Goal: Feedback & Contribution: Contribute content

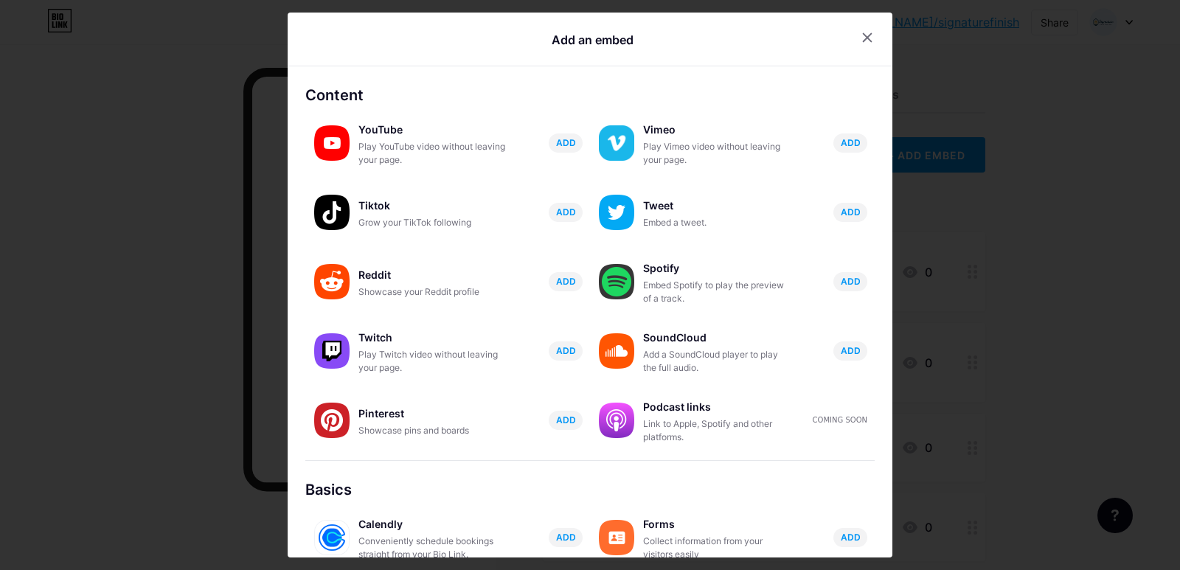
scroll to position [206, 0]
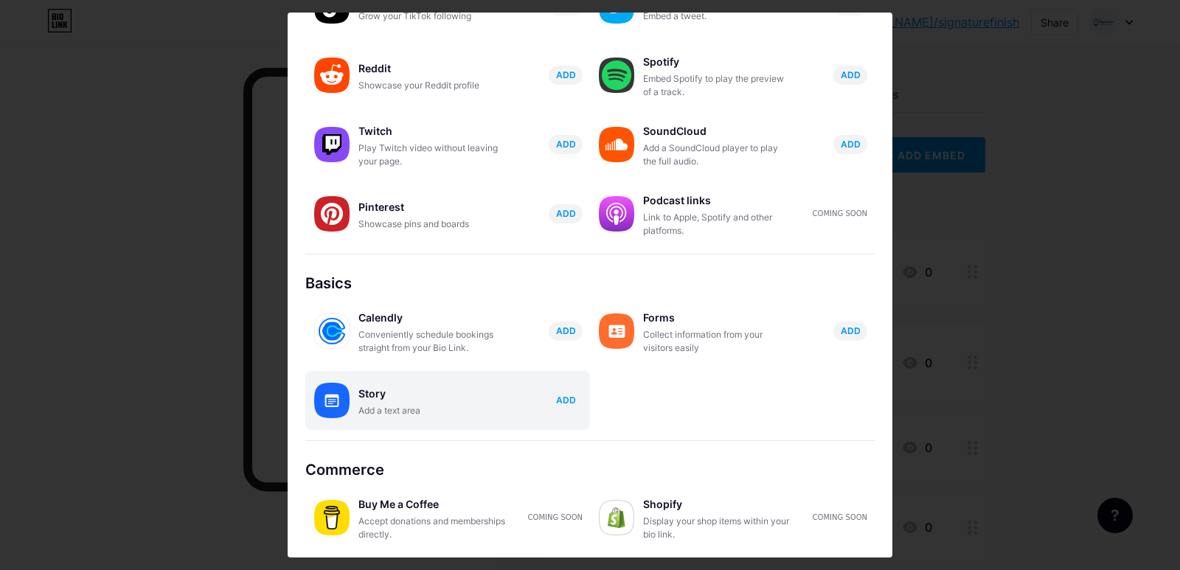
click at [458, 398] on div "Story" at bounding box center [431, 393] width 147 height 21
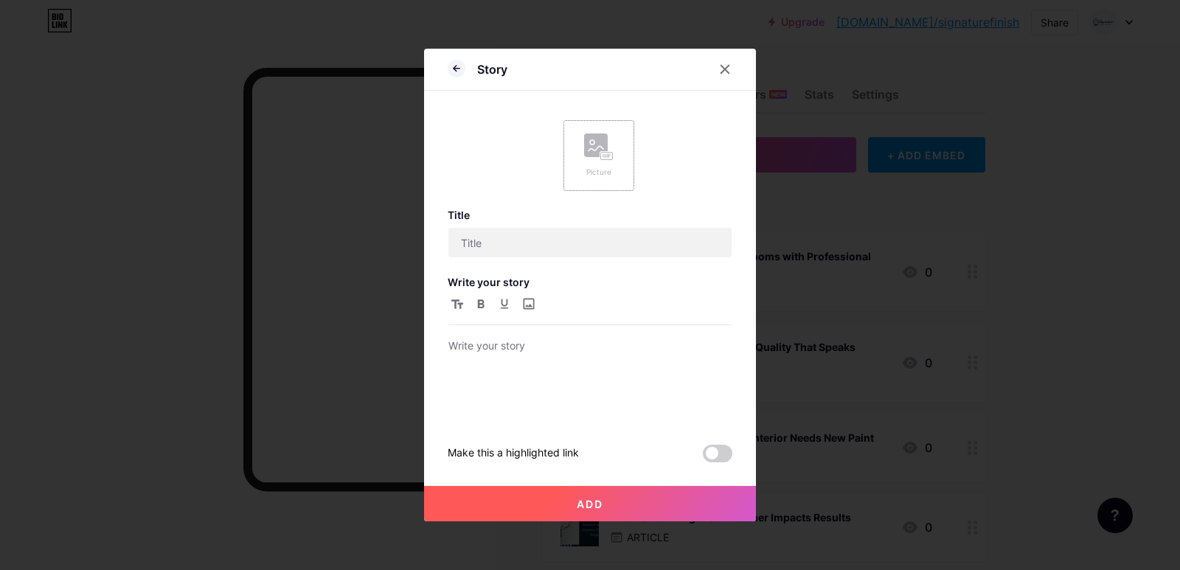
click at [585, 156] on rect at bounding box center [596, 145] width 24 height 24
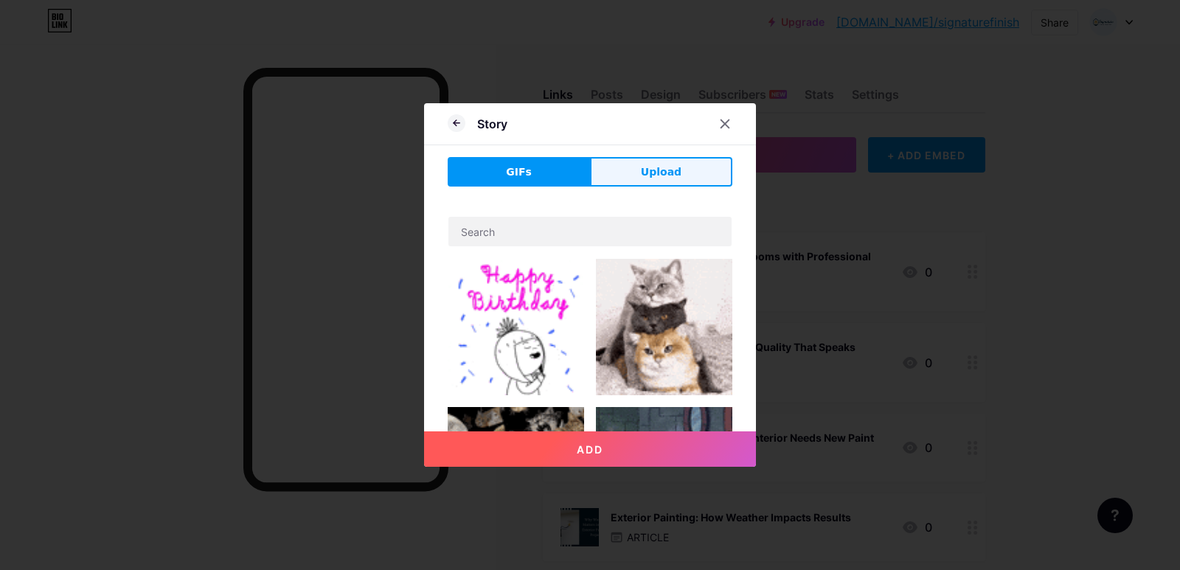
click at [614, 166] on button "Upload" at bounding box center [661, 171] width 142 height 29
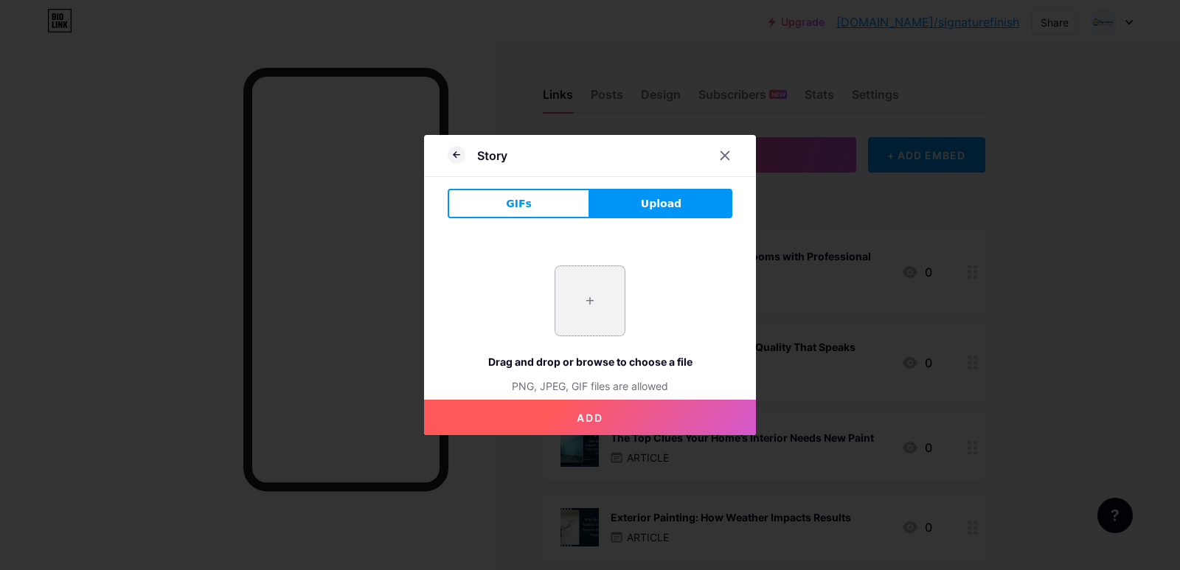
click at [605, 294] on input "file" at bounding box center [589, 300] width 69 height 69
type input "C:\fakepath\imgi_2_Color-Trends-2025.jpeg"
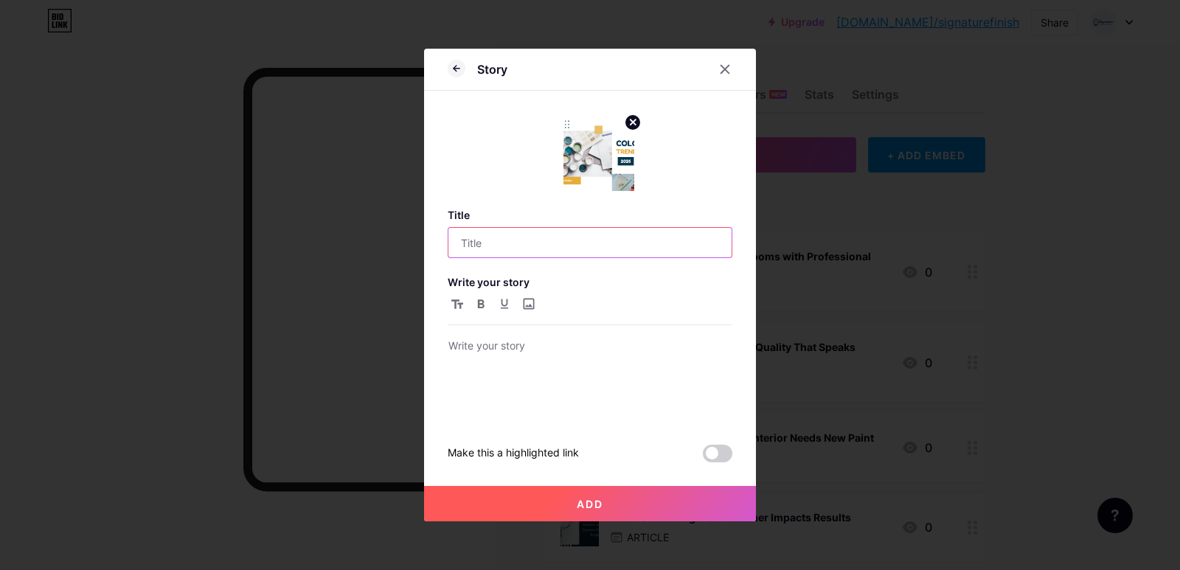
click at [569, 243] on input "text" at bounding box center [589, 242] width 283 height 29
paste input "Top Color Trends 2025 Every Homeowner Should Know"
type input "Top Color Trends 2025 Every Homeowner Should Know"
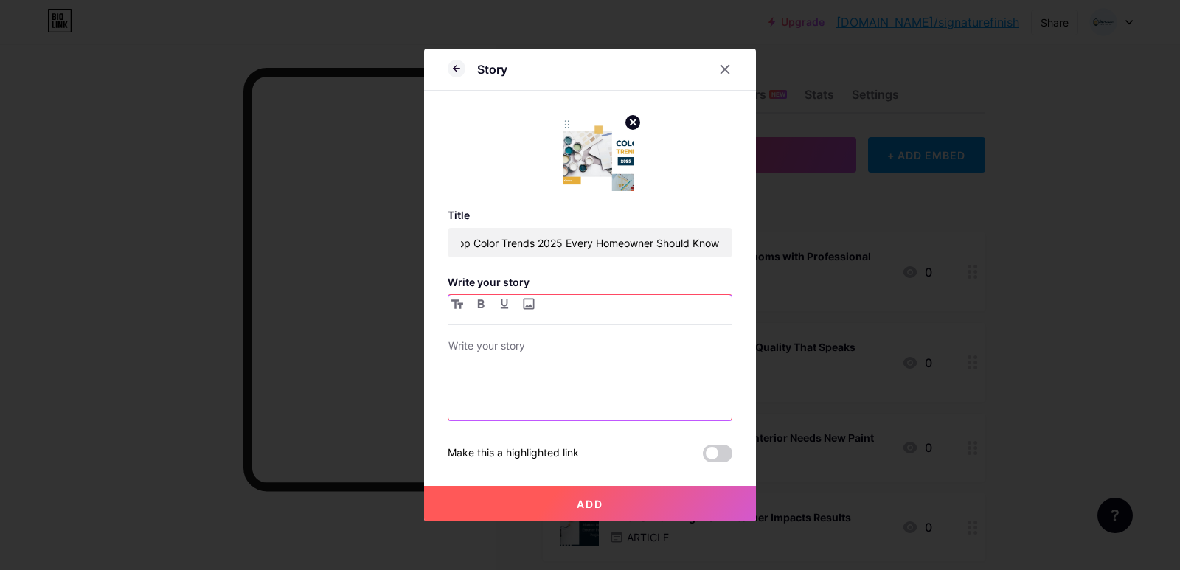
click at [512, 387] on div at bounding box center [589, 378] width 283 height 83
click at [635, 400] on div at bounding box center [589, 378] width 283 height 83
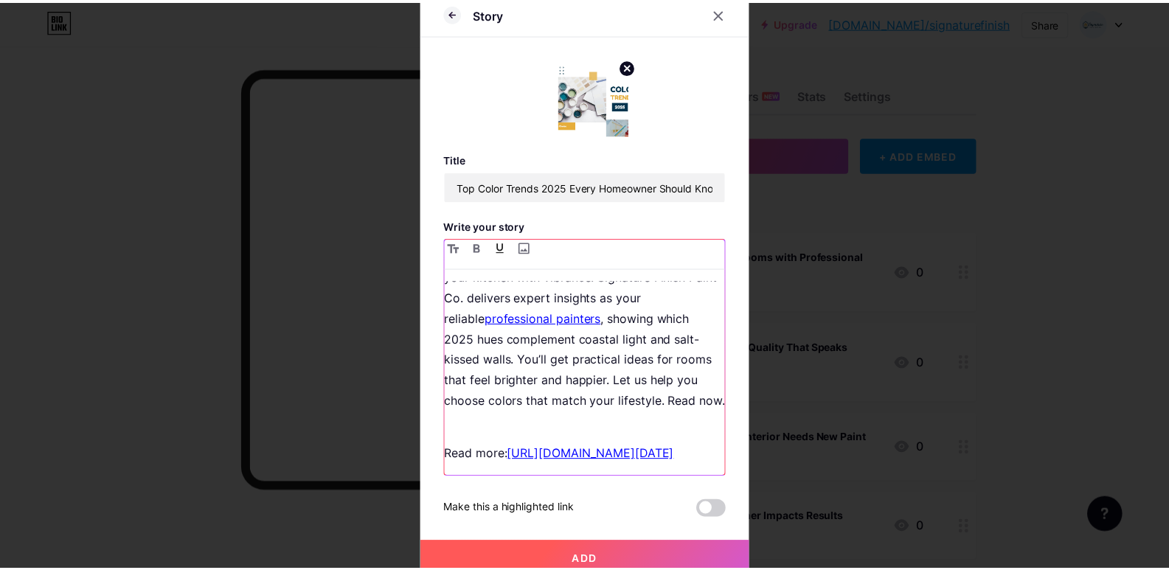
scroll to position [127, 0]
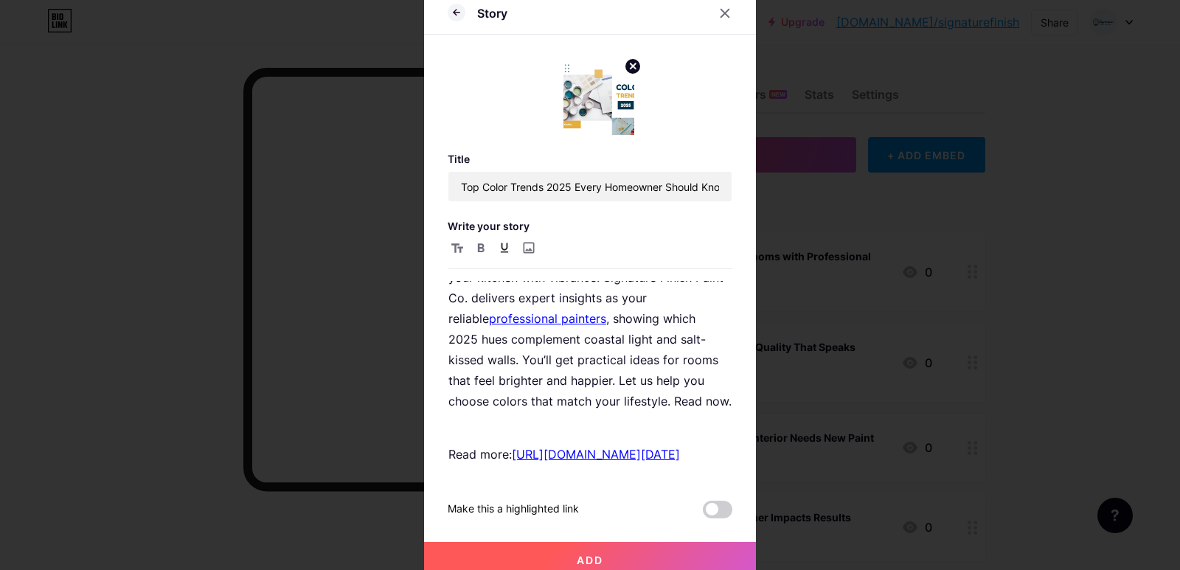
click at [618, 566] on button "Add" at bounding box center [590, 559] width 332 height 35
